Goal: Communication & Community: Answer question/provide support

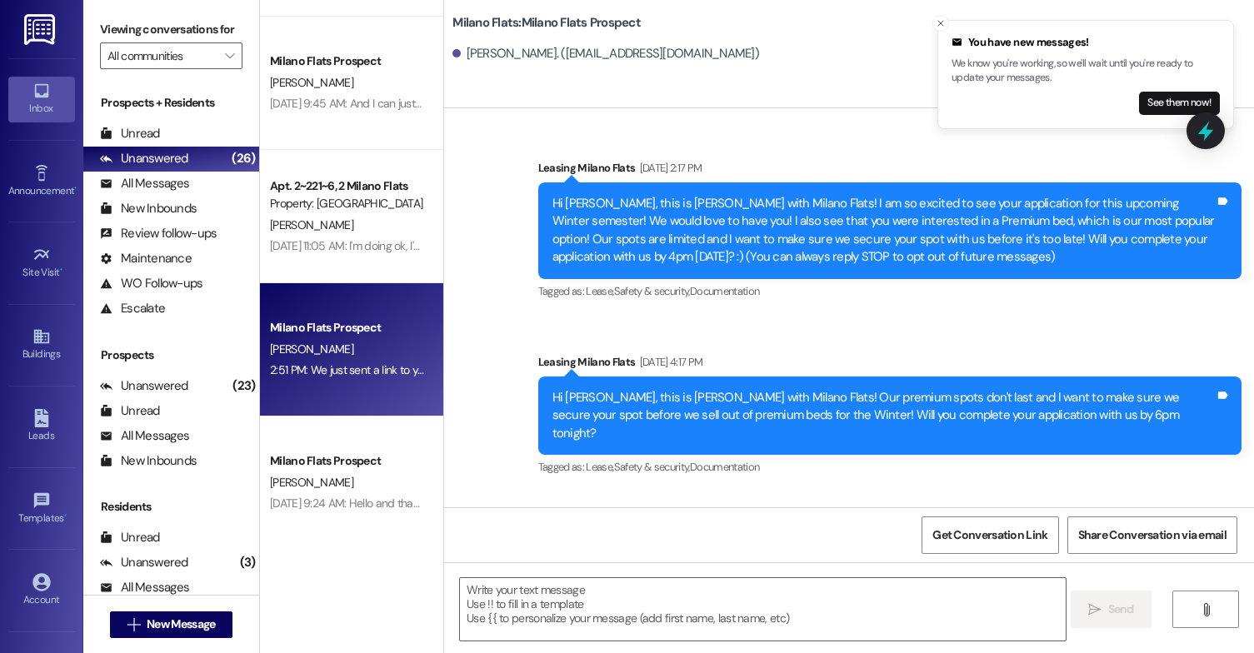
scroll to position [1242, 0]
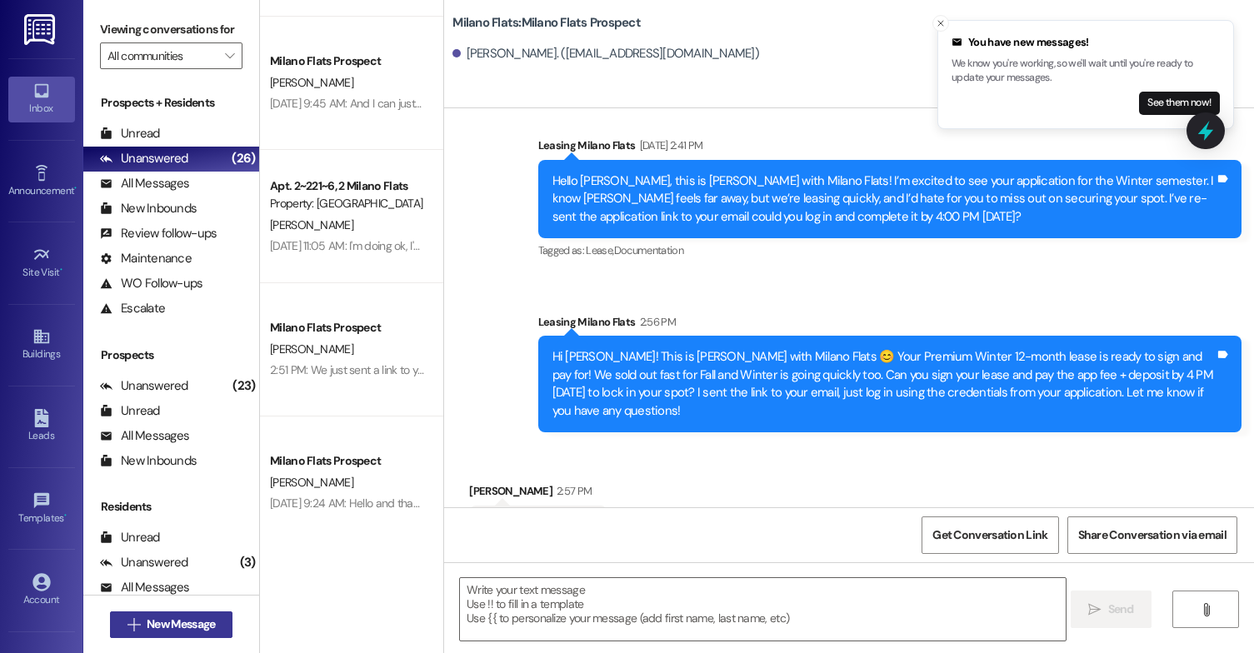
click at [183, 627] on span "New Message" at bounding box center [181, 625] width 68 height 18
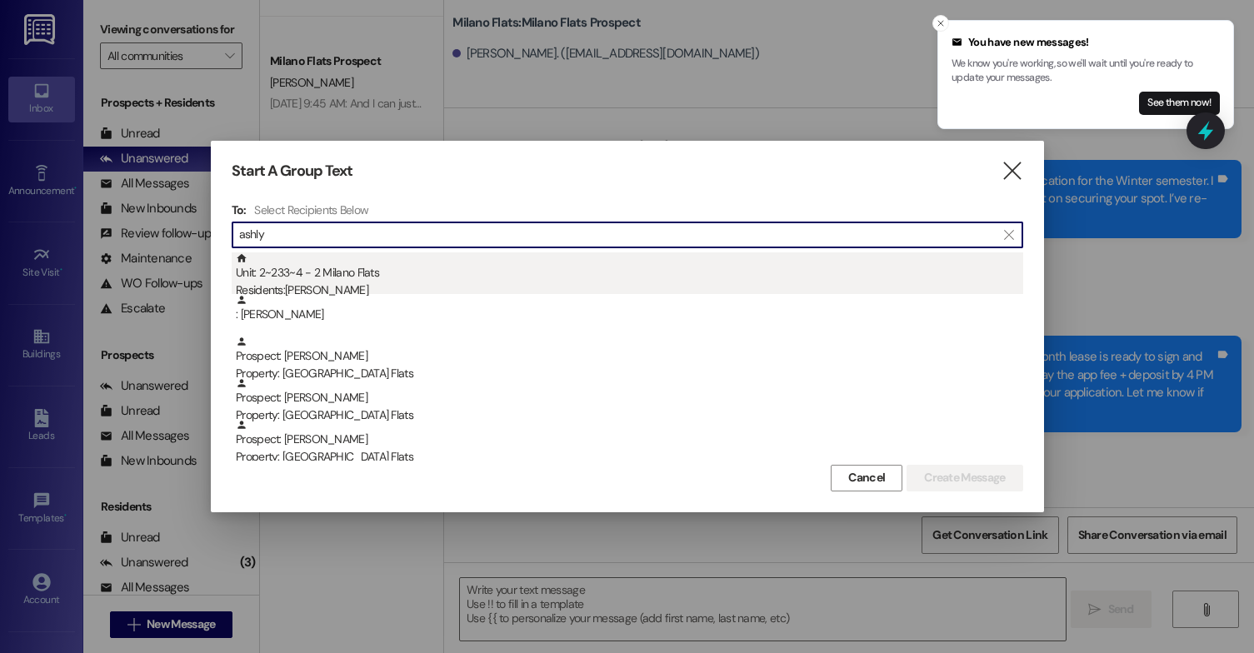
type input "ashly"
click at [463, 280] on div "Unit: 2~233~4 - 2 Milano Flats Residents: [PERSON_NAME]" at bounding box center [630, 277] width 788 height 48
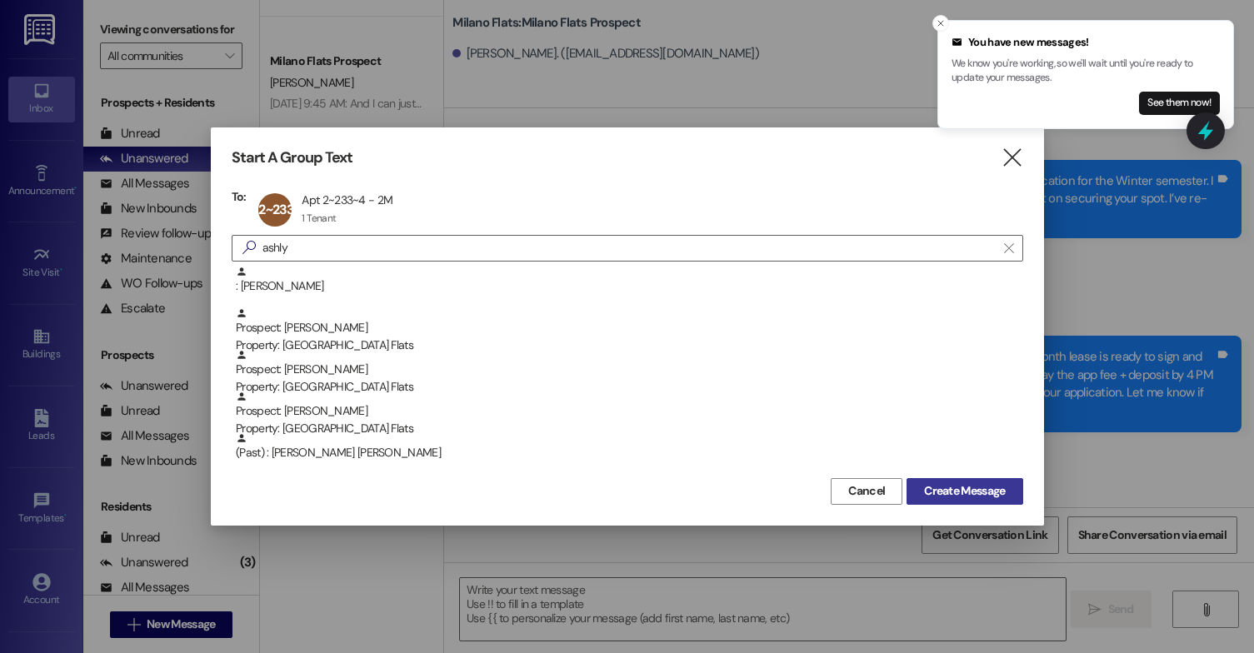
click at [950, 488] on span "Create Message" at bounding box center [964, 492] width 81 height 18
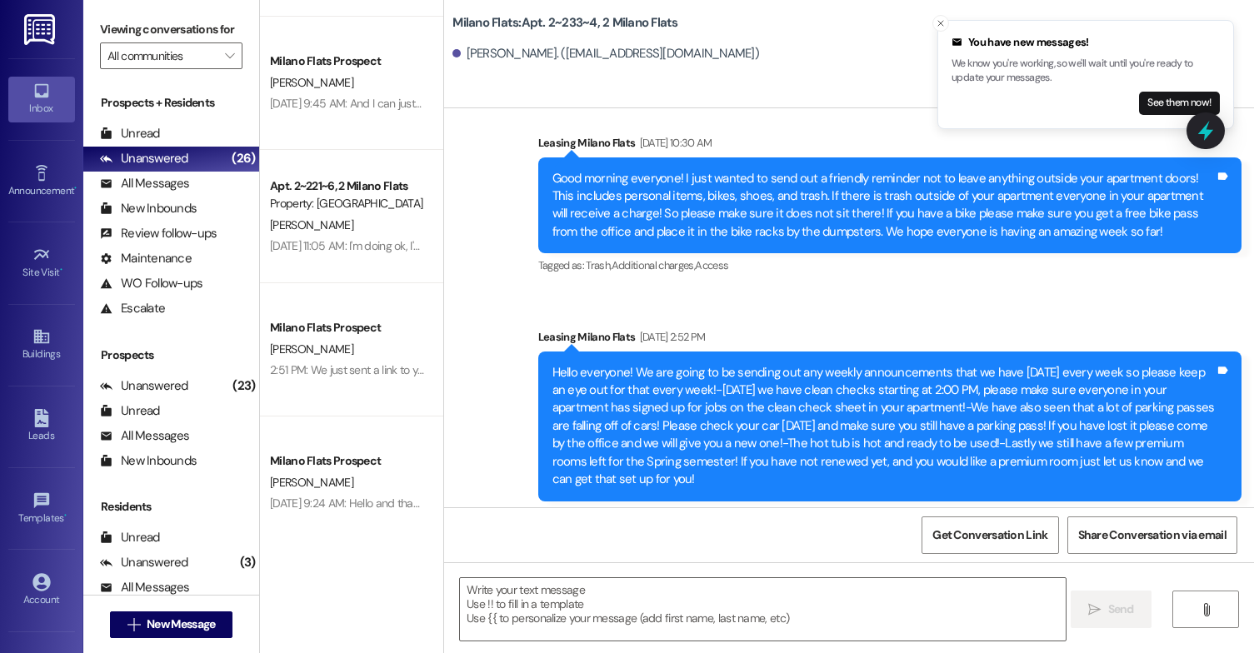
scroll to position [36749, 0]
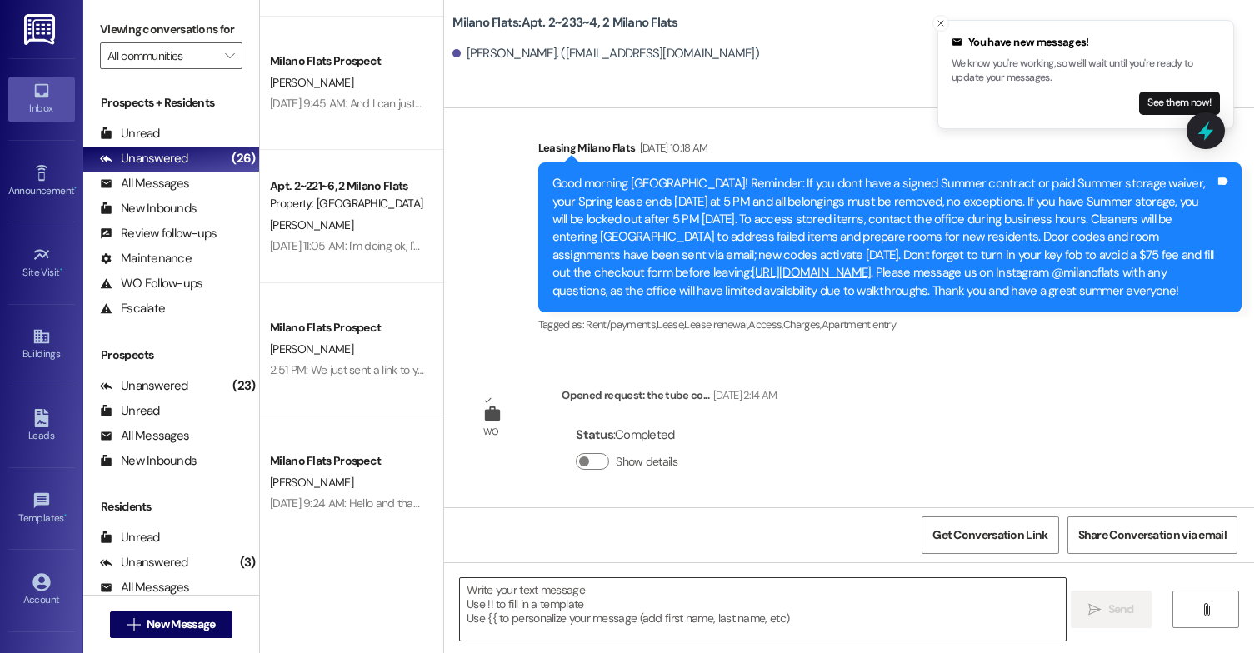
click at [729, 588] on textarea at bounding box center [763, 609] width 606 height 63
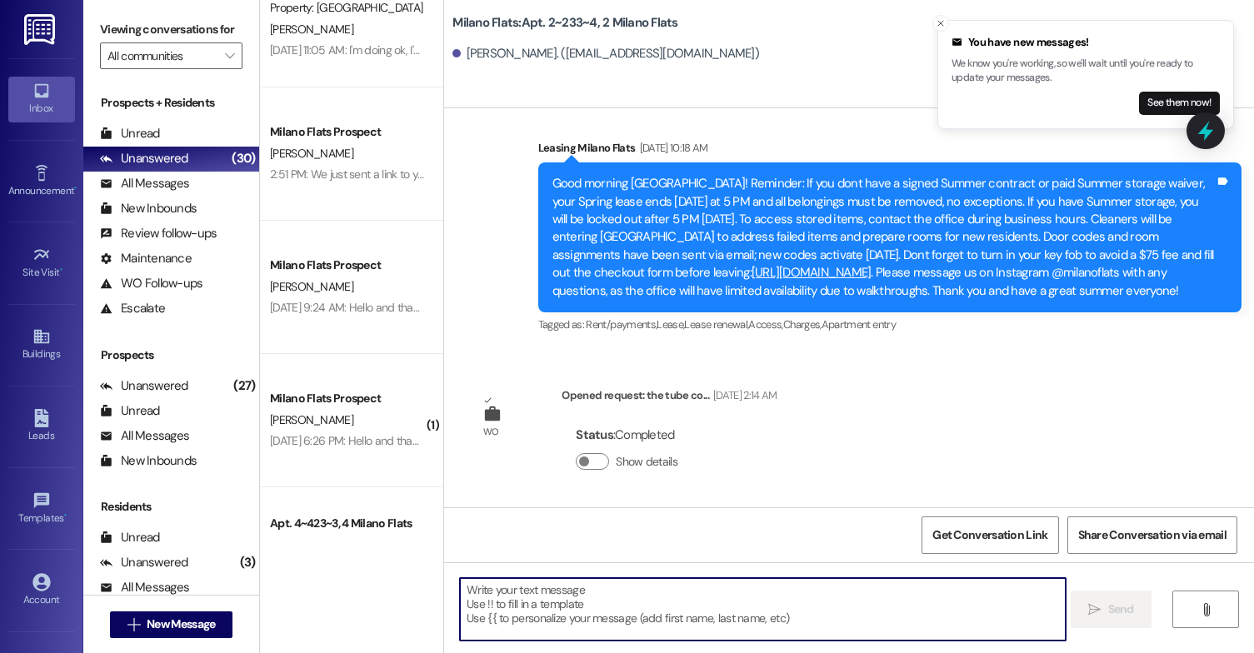
scroll to position [500, 0]
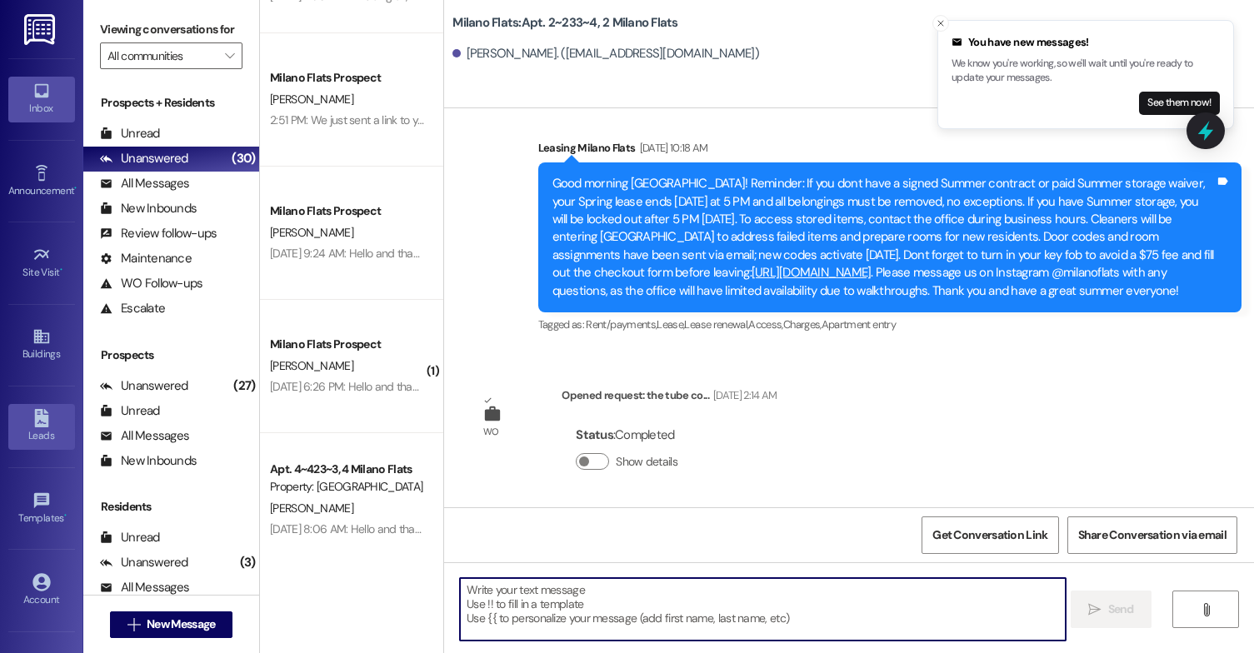
click at [52, 432] on div "Leads" at bounding box center [41, 436] width 83 height 17
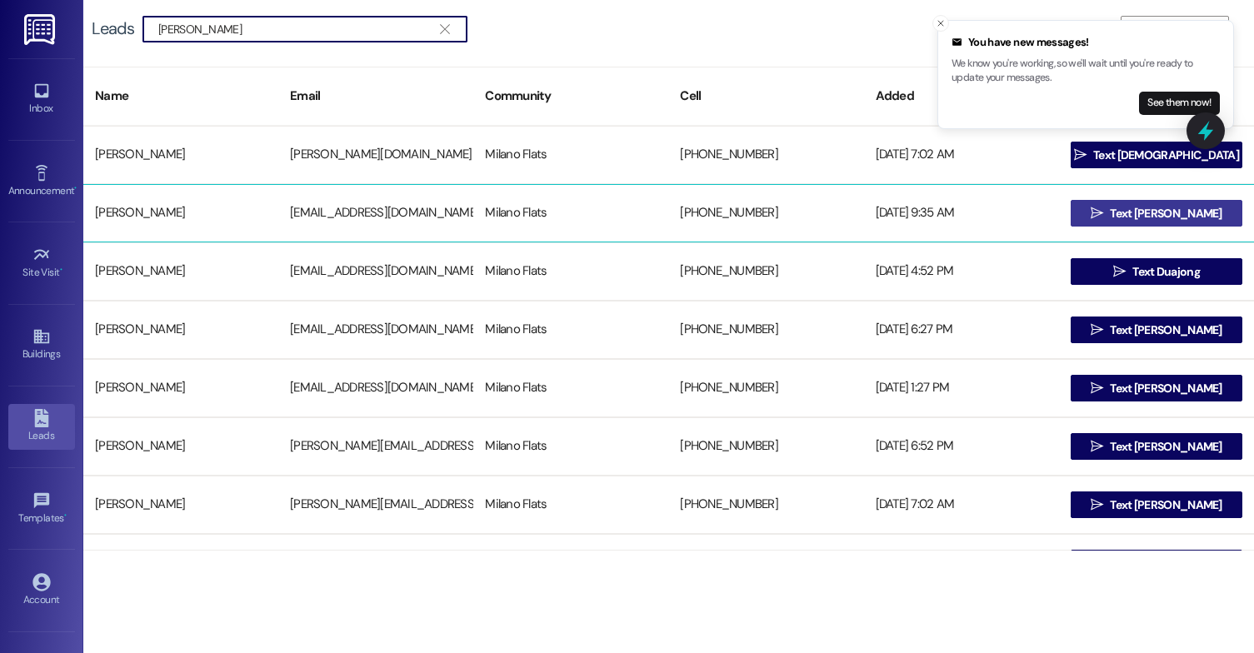
type input "[PERSON_NAME]"
click at [1094, 215] on button " Text [PERSON_NAME]" at bounding box center [1157, 213] width 172 height 27
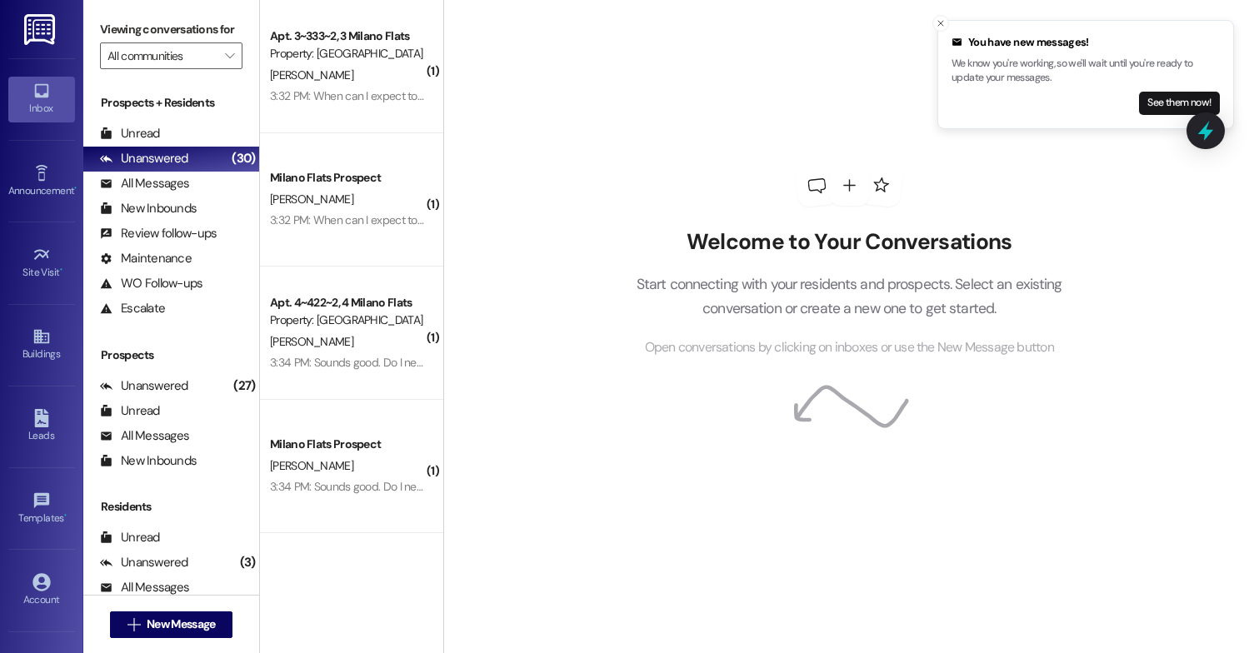
click at [948, 270] on div "Welcome to Your Conversations Start connecting with your residents and prospect…" at bounding box center [849, 293] width 477 height 129
click at [182, 618] on span "New Message" at bounding box center [181, 625] width 68 height 18
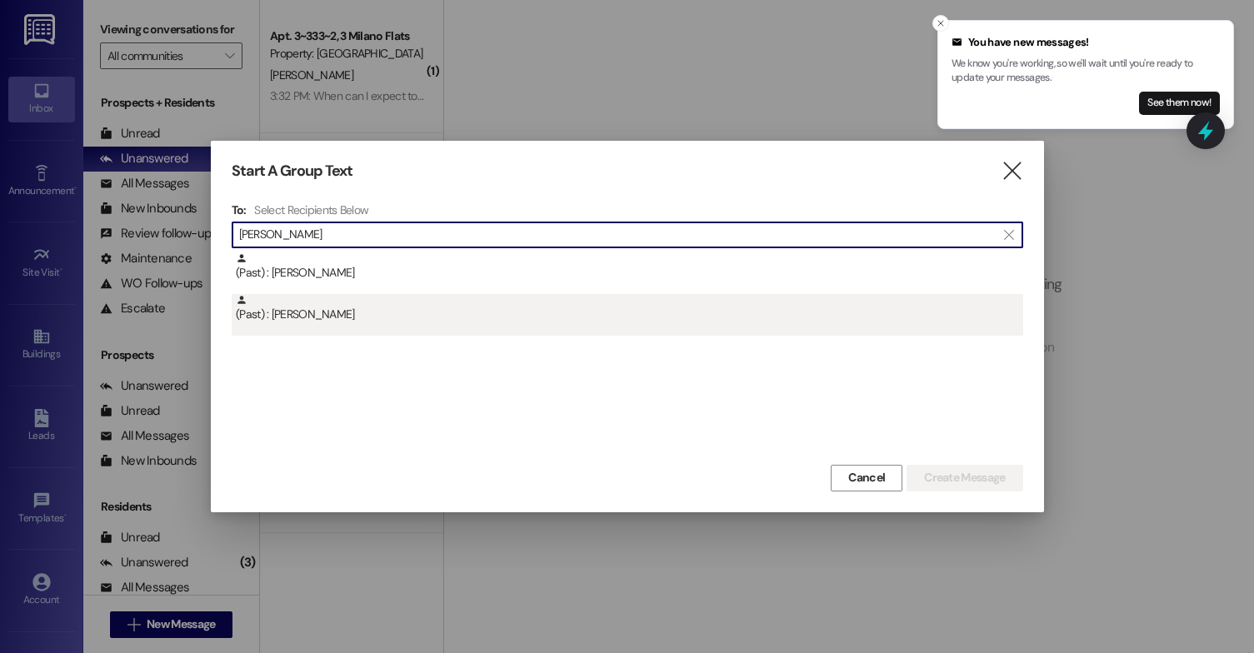
type input "[PERSON_NAME]"
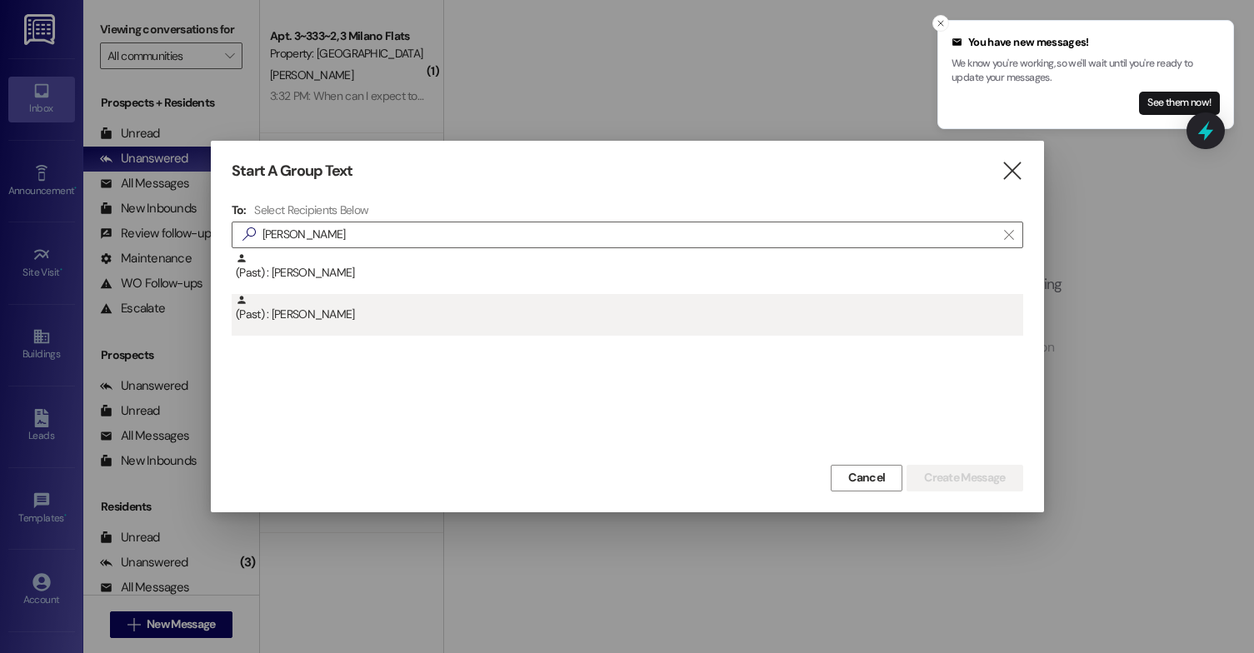
click at [357, 310] on div "(Past) : [PERSON_NAME]" at bounding box center [630, 308] width 788 height 29
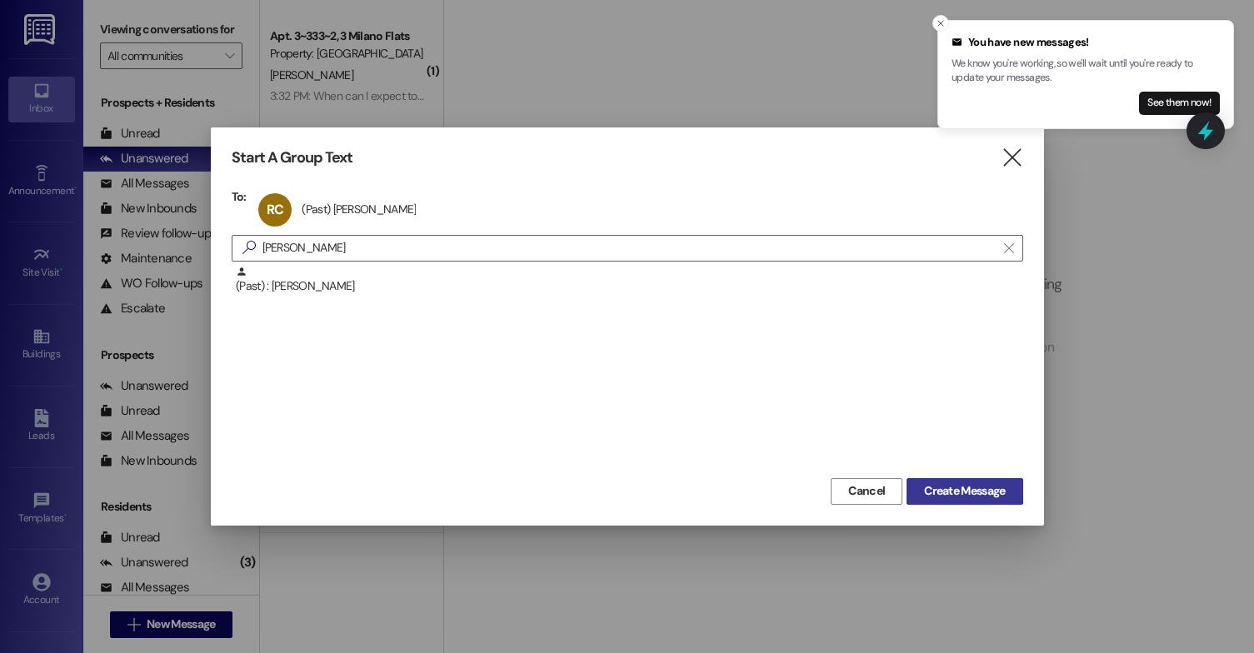
click at [995, 503] on button "Create Message" at bounding box center [965, 491] width 116 height 27
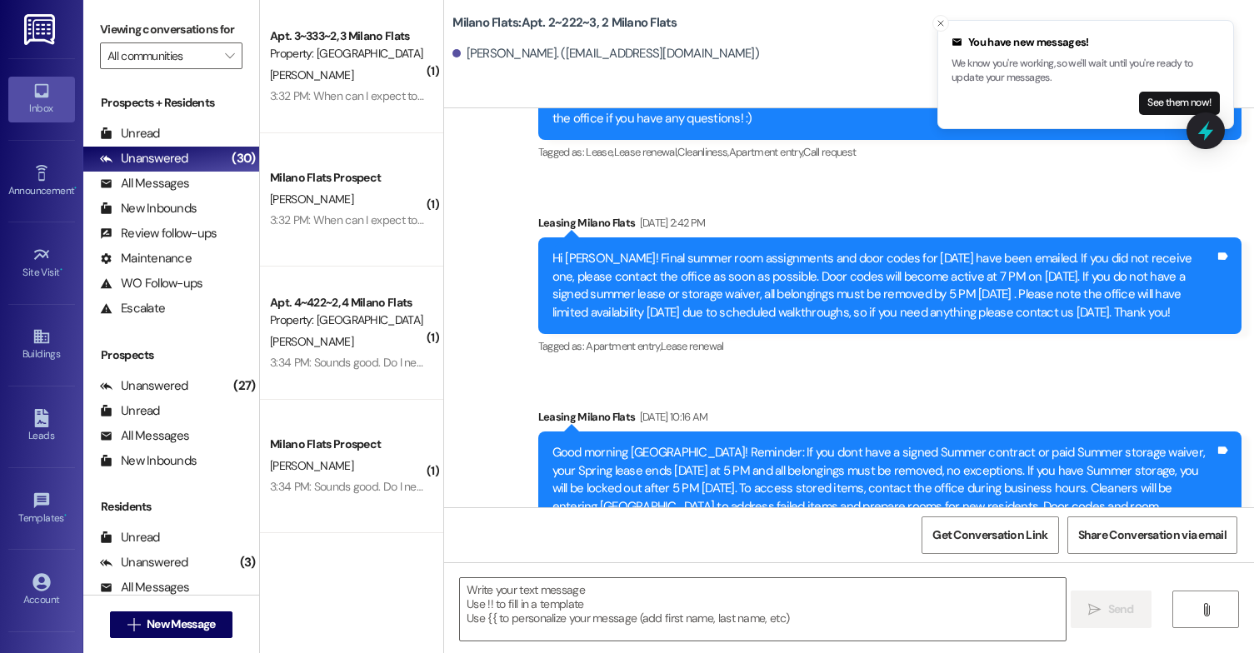
scroll to position [30081, 0]
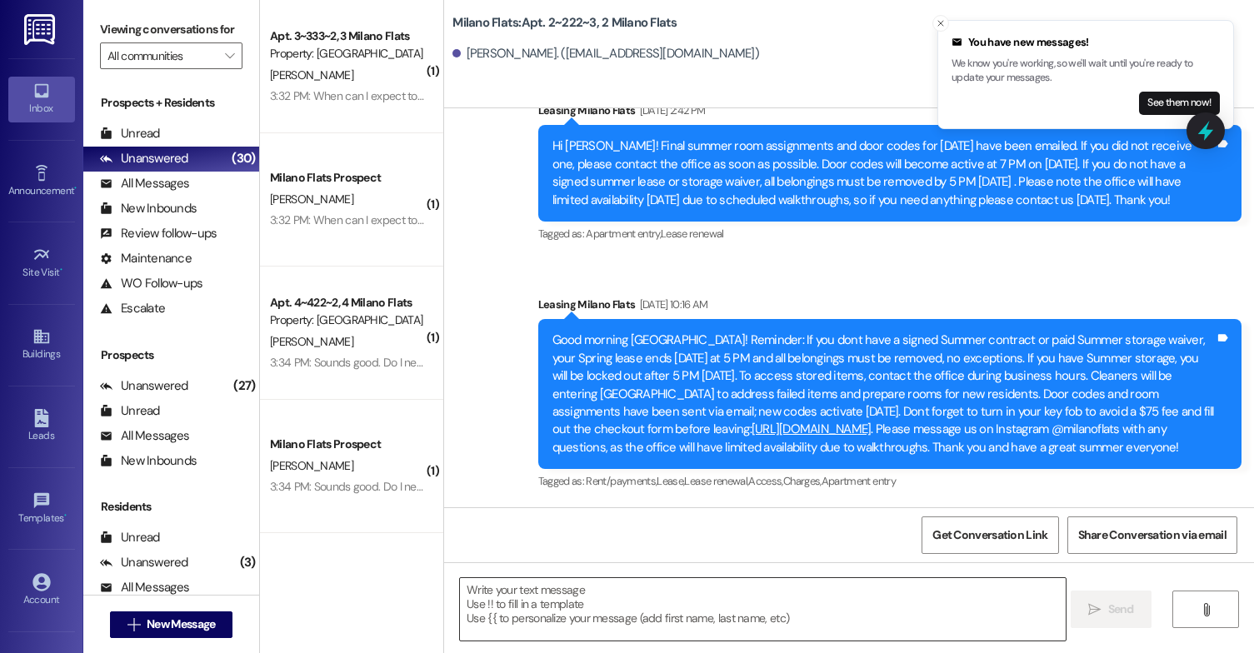
click at [586, 595] on textarea at bounding box center [763, 609] width 606 height 63
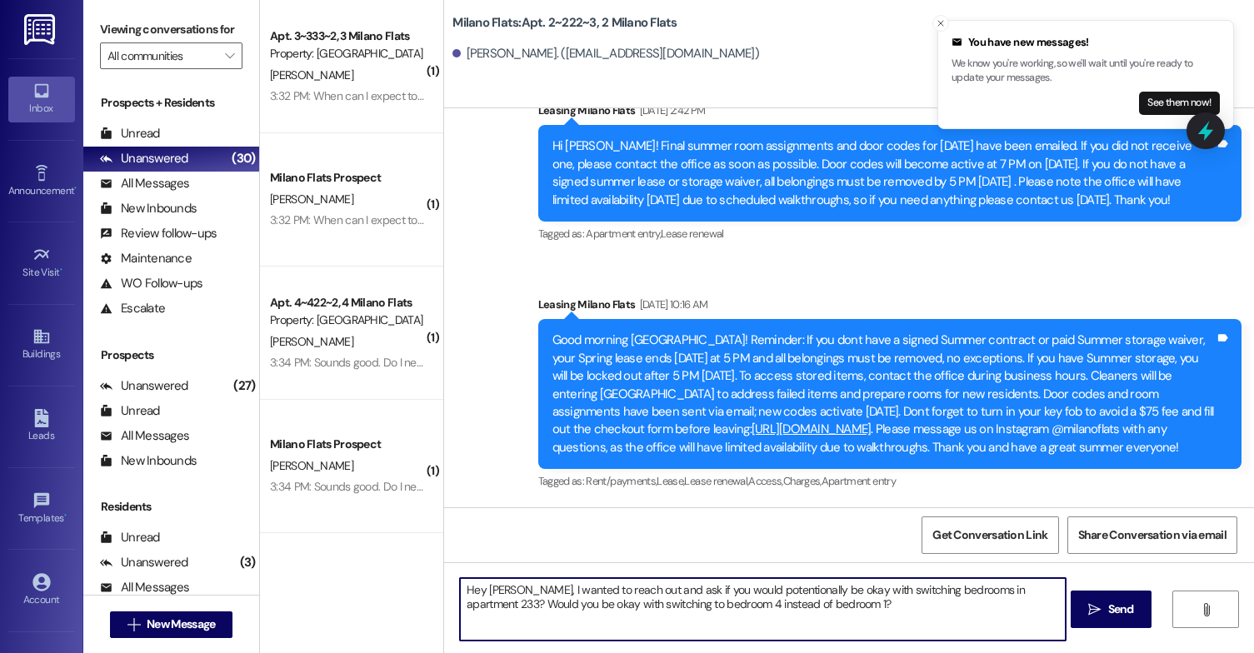
paste textarea "I just wanted to reach out and see if you'd potentially be open to switching be…"
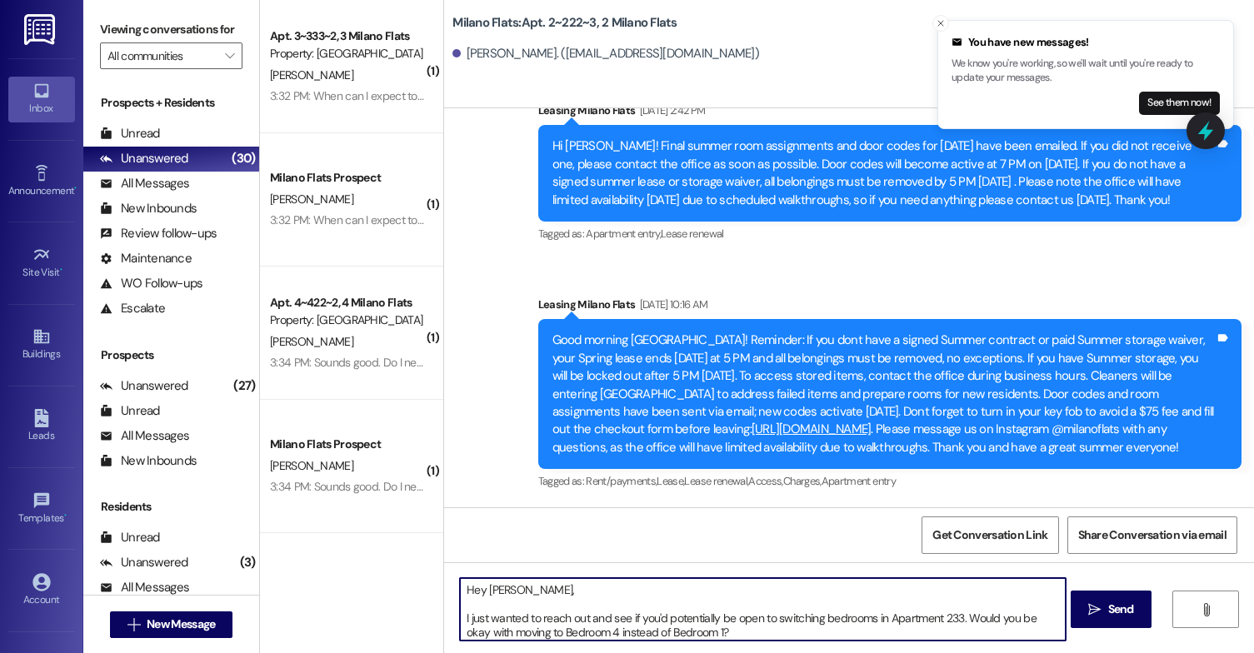
scroll to position [28, 0]
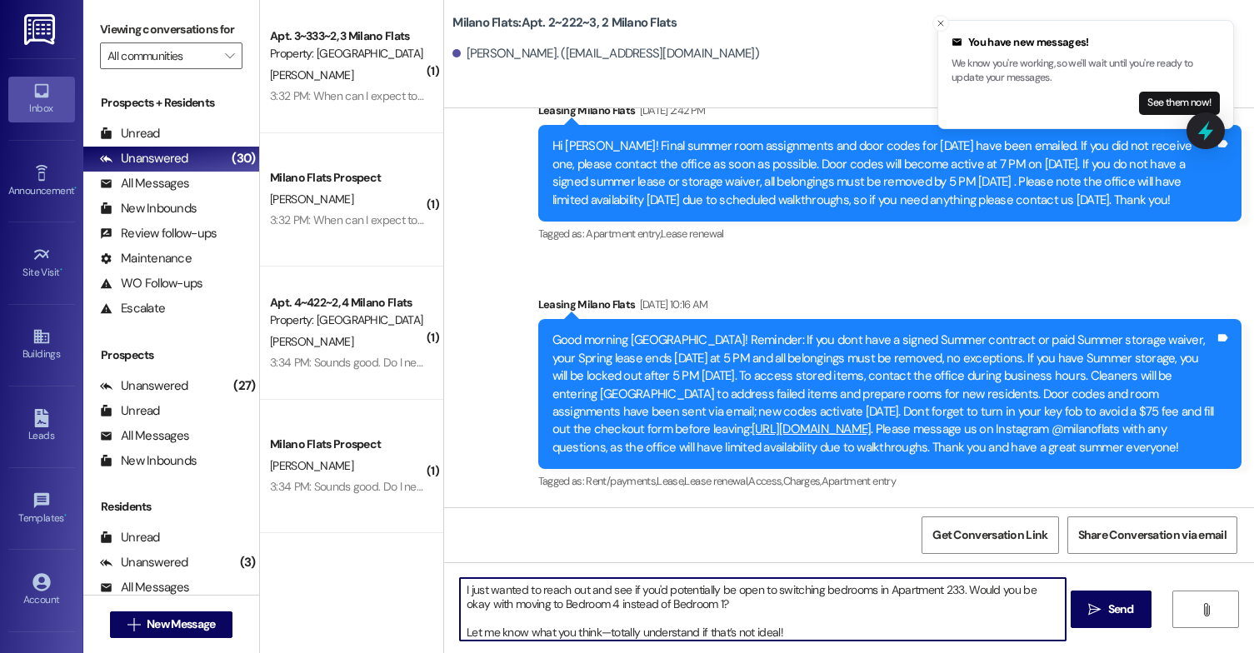
click at [460, 635] on textarea "Hey [PERSON_NAME], I just wanted to reach out and see if you'd potentially be o…" at bounding box center [763, 609] width 606 height 63
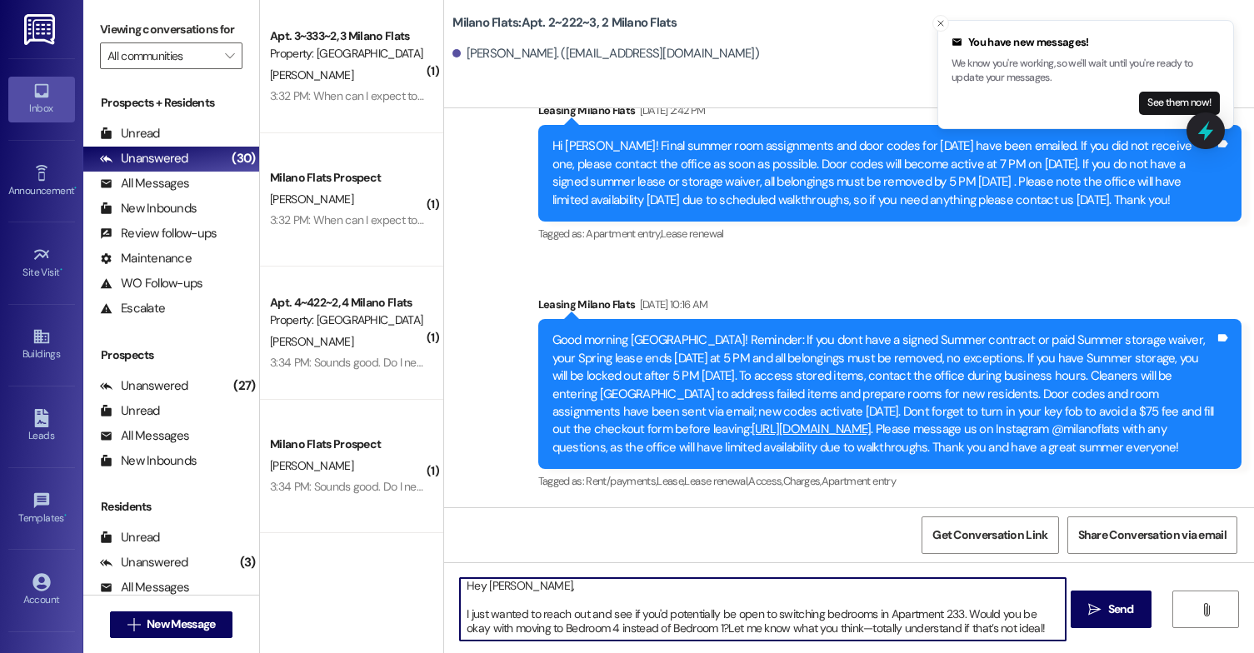
scroll to position [4, 0]
click at [460, 616] on textarea "Hey [PERSON_NAME], I just wanted to reach out and see if you'd potentially be o…" at bounding box center [763, 609] width 606 height 63
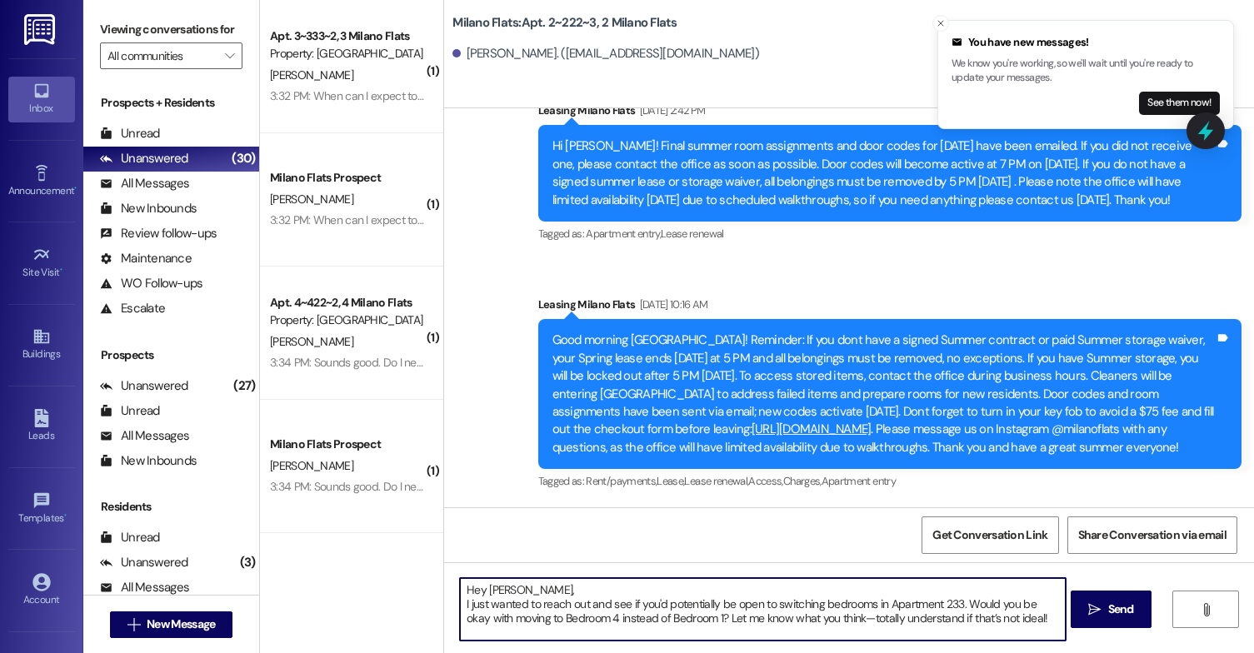
scroll to position [0, 0]
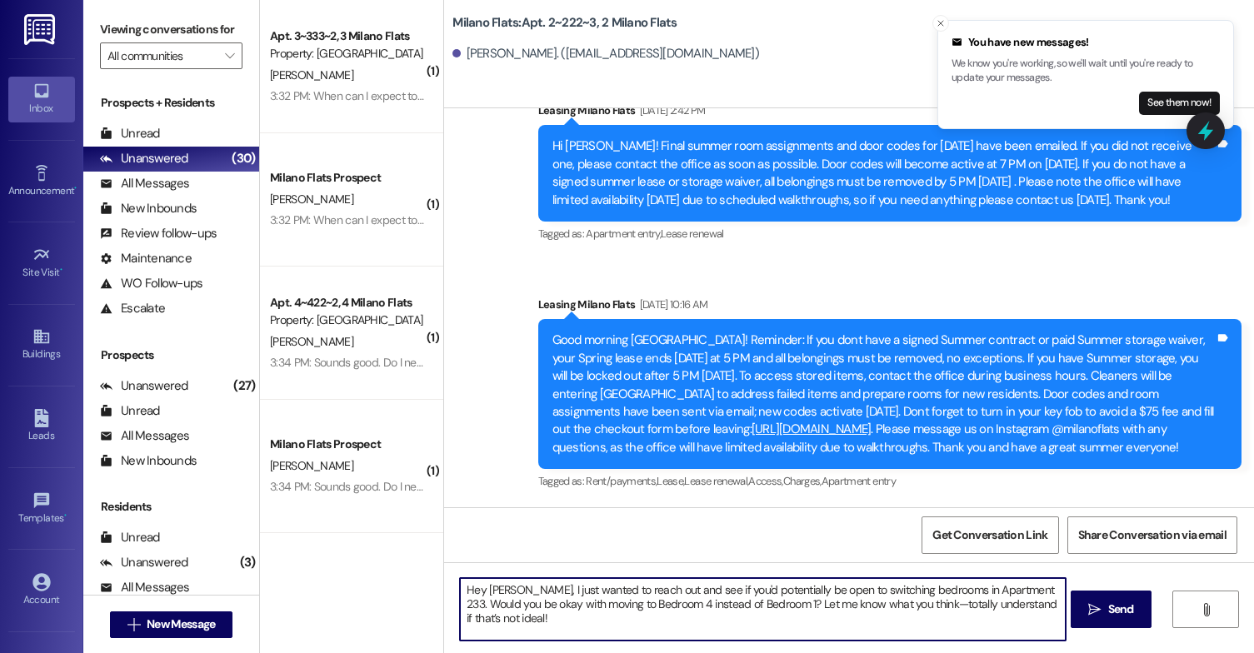
click at [812, 619] on textarea "Hey [PERSON_NAME], I just wanted to reach out and see if you'd potentially be o…" at bounding box center [763, 609] width 606 height 63
drag, startPoint x: 790, startPoint y: 605, endPoint x: 827, endPoint y: 623, distance: 41.0
click at [827, 623] on textarea "Hey [PERSON_NAME], I just wanted to reach out and see if you'd potentially be o…" at bounding box center [763, 609] width 606 height 63
click at [524, 589] on textarea "Hey [PERSON_NAME], I just wanted to reach out and see if you'd potentially be o…" at bounding box center [763, 609] width 606 height 63
click at [676, 591] on textarea "Hey [PERSON_NAME], this is [PERSON_NAME] with Milano Flats! I just wanted to re…" at bounding box center [763, 609] width 606 height 63
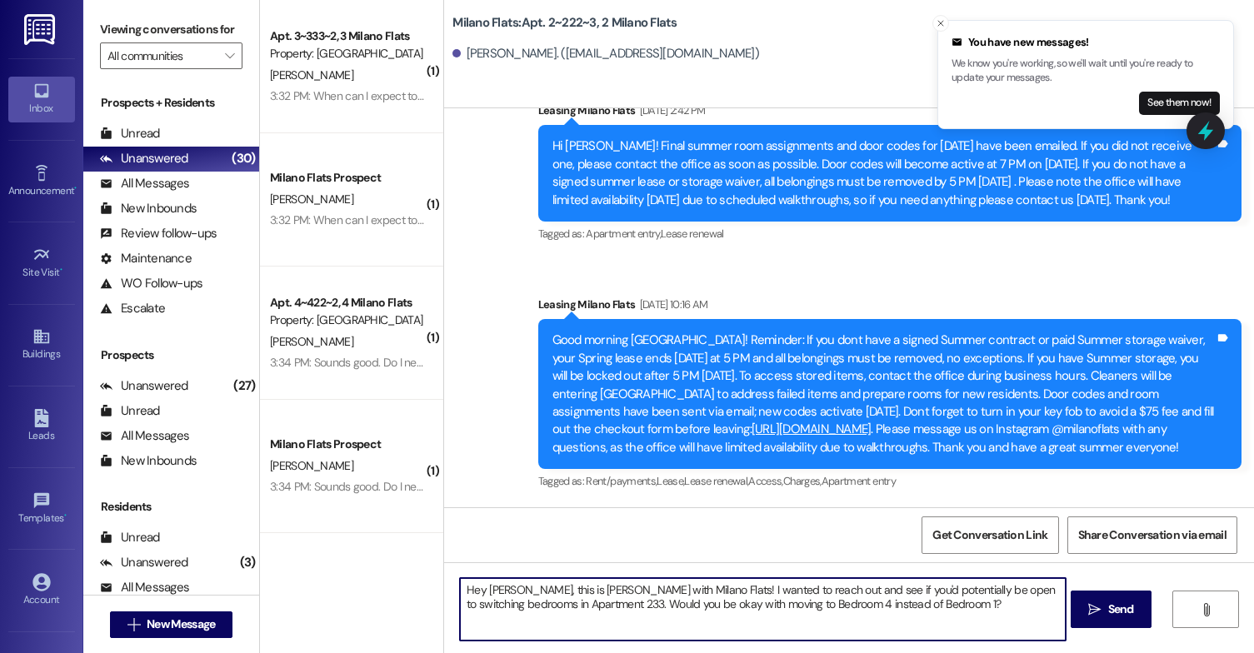
click at [900, 606] on textarea "Hey [PERSON_NAME], this is [PERSON_NAME] with Milano Flats! I wanted to reach o…" at bounding box center [763, 609] width 606 height 63
click at [874, 618] on textarea "Hey [PERSON_NAME], this is [PERSON_NAME] with Milano Flats! I wanted to reach o…" at bounding box center [763, 609] width 606 height 63
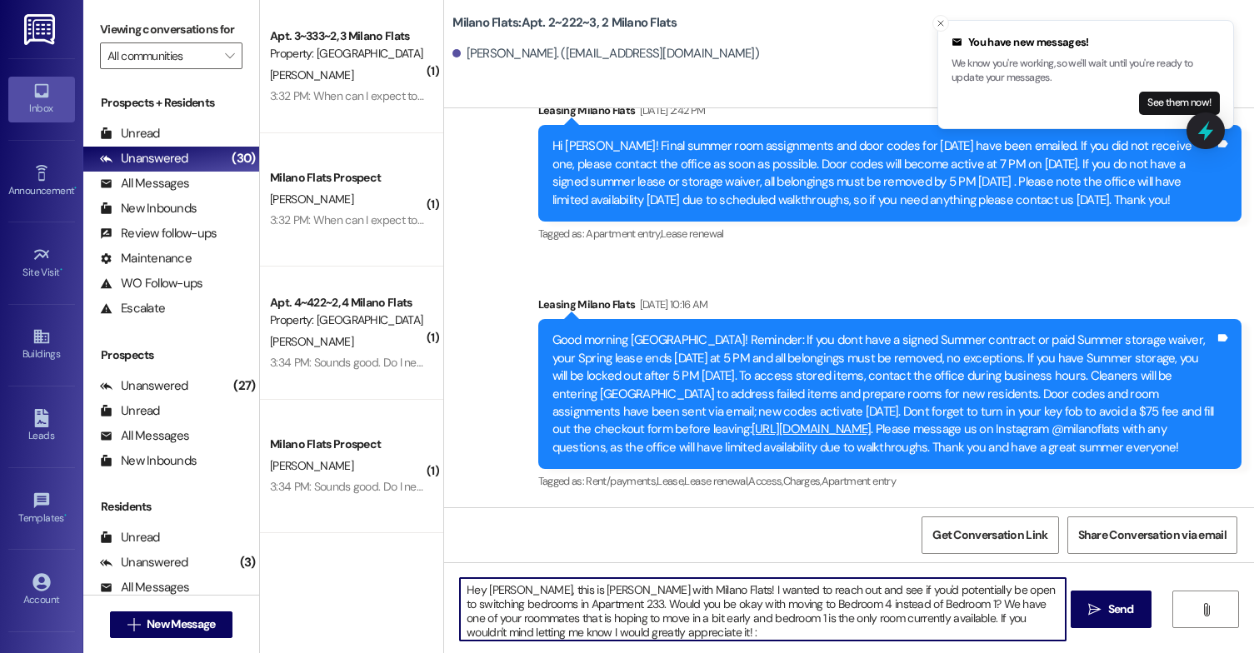
type textarea "Hey [PERSON_NAME], this is [PERSON_NAME] with Milano Flats! I wanted to reach o…"
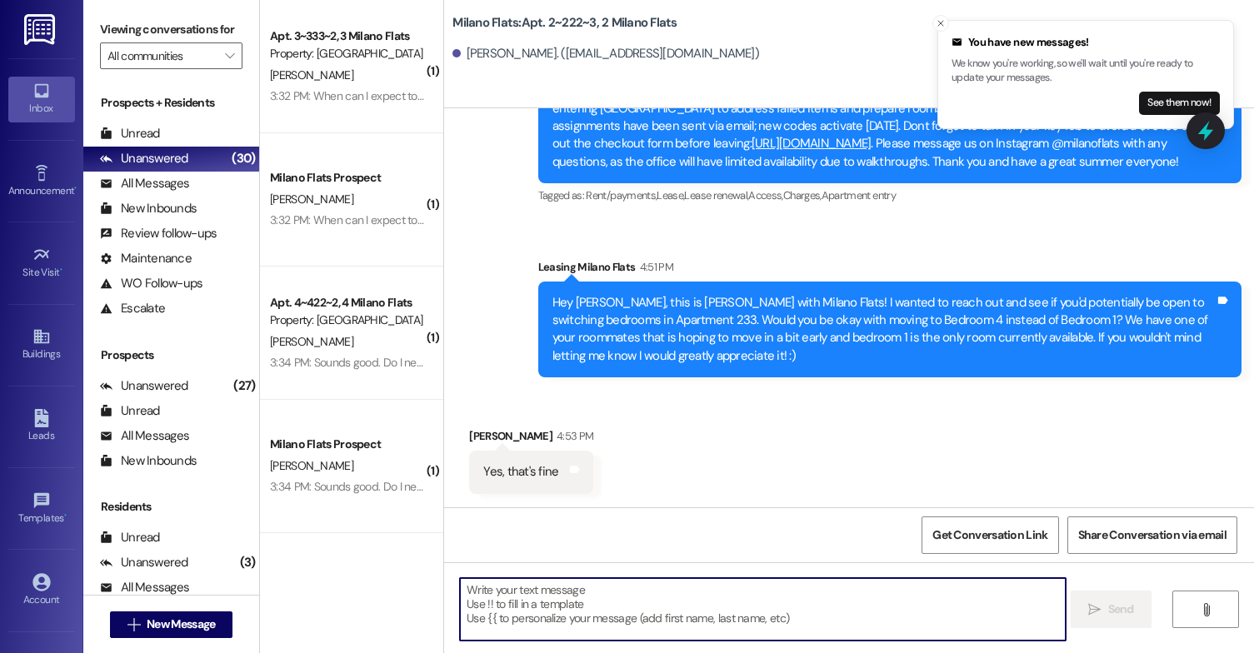
scroll to position [30367, 0]
click at [534, 593] on textarea at bounding box center [763, 609] width 606 height 63
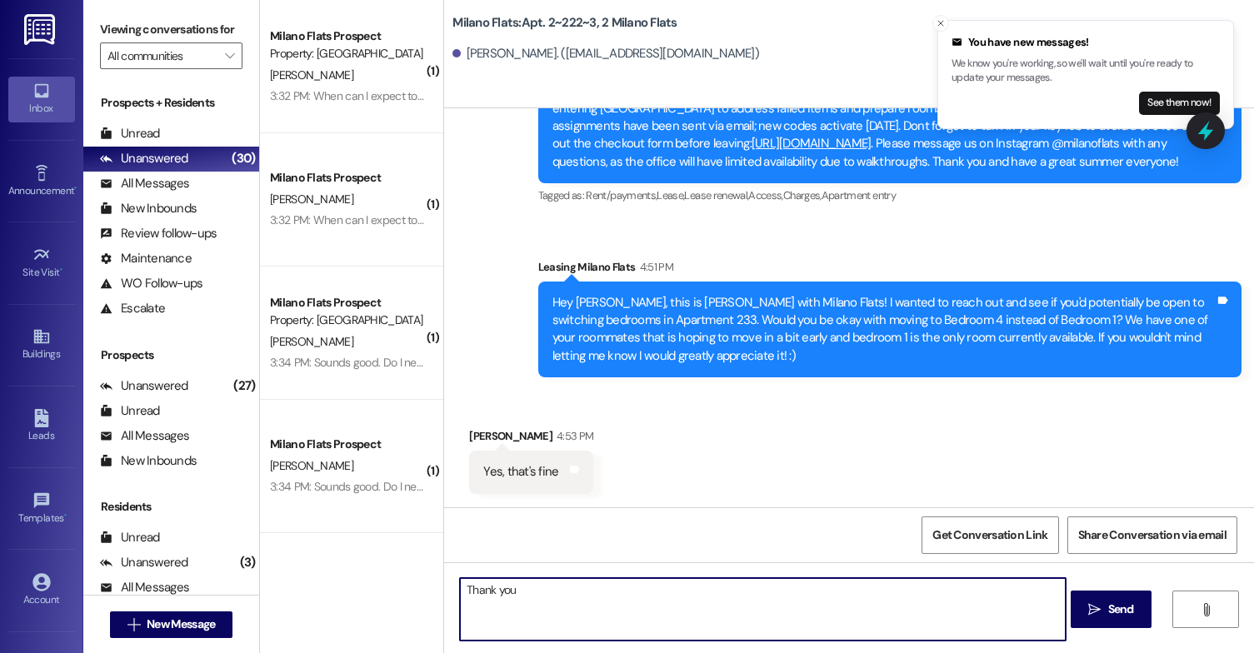
type textarea "Thank you!"
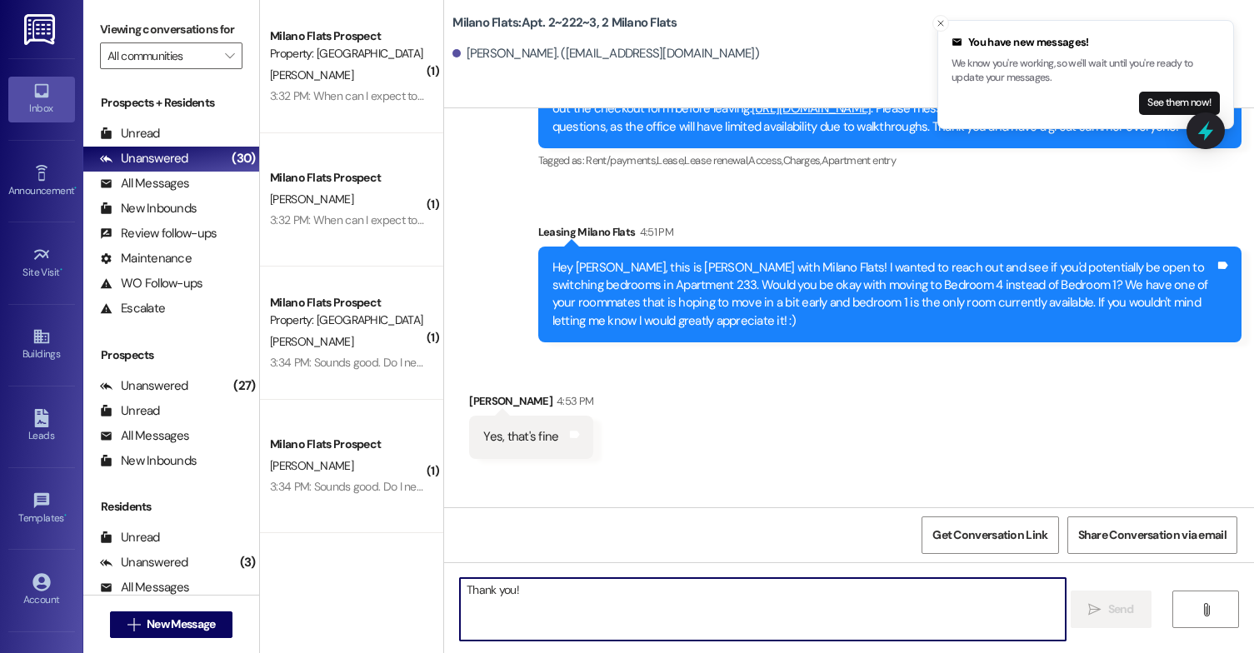
scroll to position [30483, 0]
